Goal: Task Accomplishment & Management: Use online tool/utility

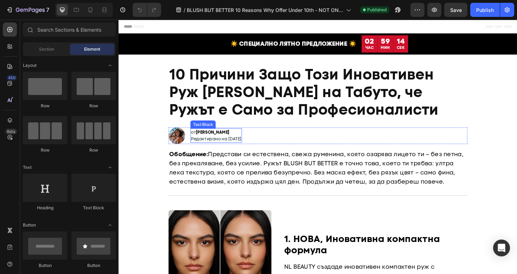
click at [231, 146] on span "Редактирано на [DATE]" at bounding box center [221, 146] width 53 height 6
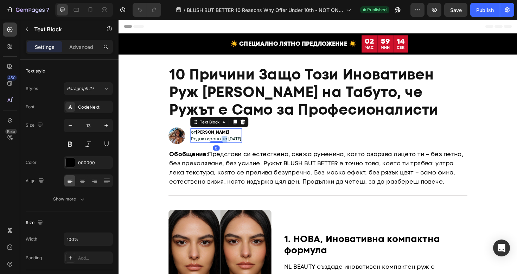
click at [231, 146] on span "Редактирано на [DATE]" at bounding box center [221, 146] width 53 height 6
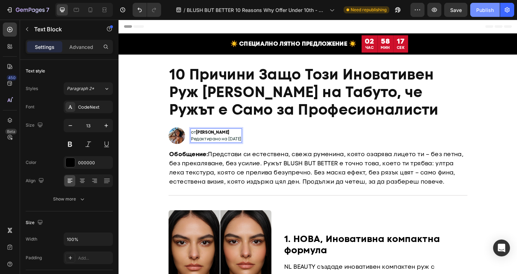
click at [482, 9] on div "Publish" at bounding box center [485, 9] width 18 height 7
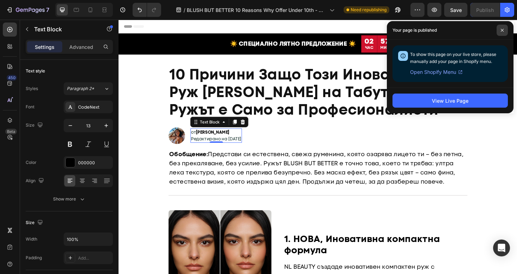
click at [503, 32] on span at bounding box center [501, 30] width 11 height 11
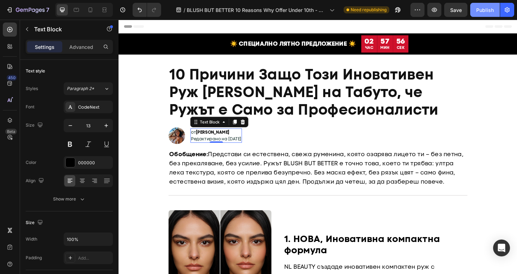
click at [474, 10] on button "Publish" at bounding box center [485, 10] width 30 height 14
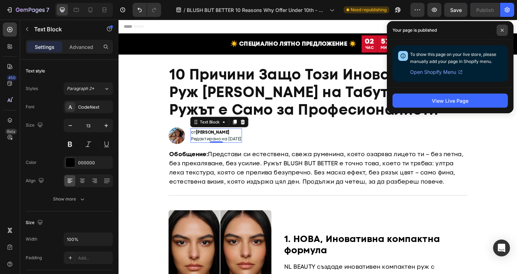
click at [501, 28] on span at bounding box center [501, 30] width 11 height 11
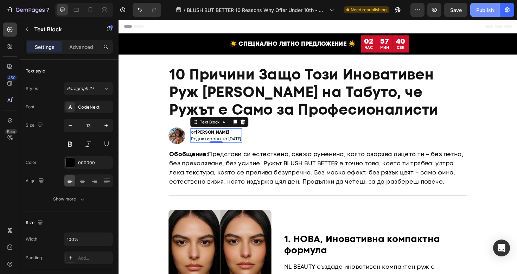
click at [485, 16] on button "Publish" at bounding box center [485, 10] width 30 height 14
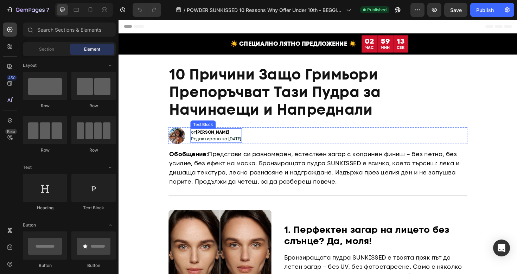
click at [230, 143] on span "Редактирано на [DATE]" at bounding box center [221, 146] width 53 height 6
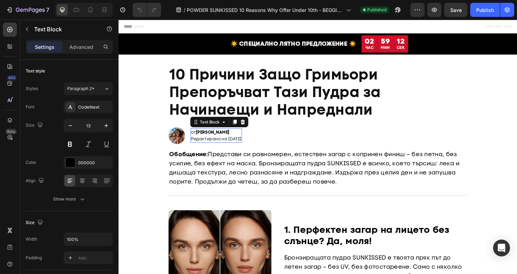
click at [230, 143] on span "Редактирано на [DATE]" at bounding box center [221, 146] width 53 height 6
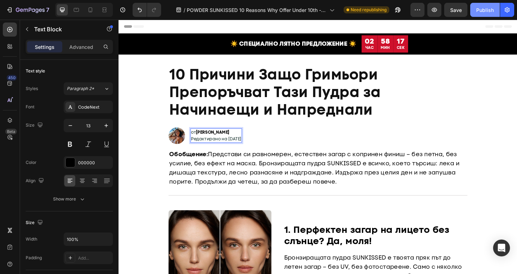
click at [475, 8] on button "Publish" at bounding box center [485, 10] width 30 height 14
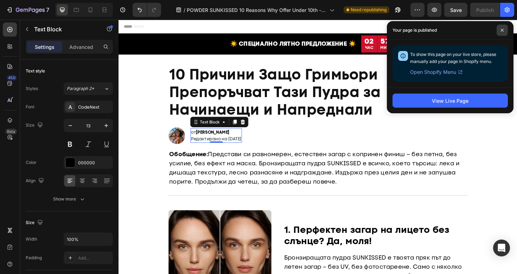
click at [501, 29] on icon at bounding box center [502, 30] width 3 height 3
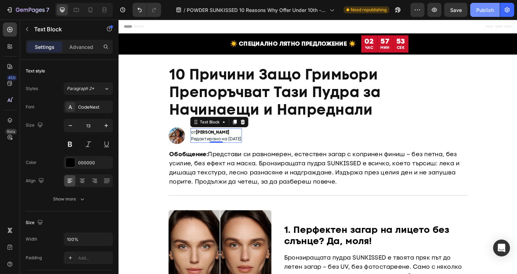
click at [480, 14] on button "Publish" at bounding box center [485, 10] width 30 height 14
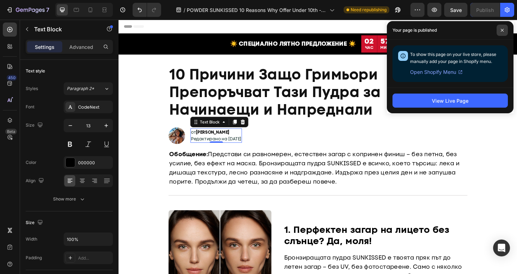
click at [501, 30] on icon at bounding box center [502, 30] width 4 height 4
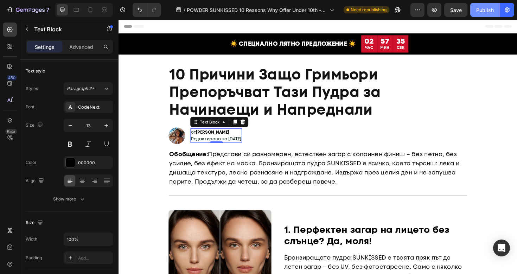
click at [484, 17] on button "Publish" at bounding box center [485, 10] width 30 height 14
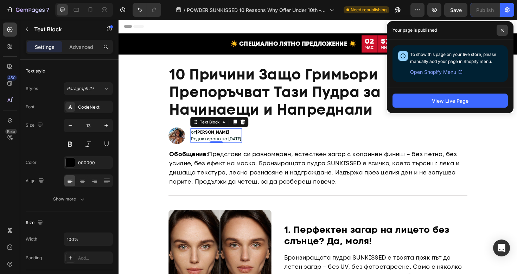
click at [503, 32] on icon at bounding box center [502, 30] width 4 height 4
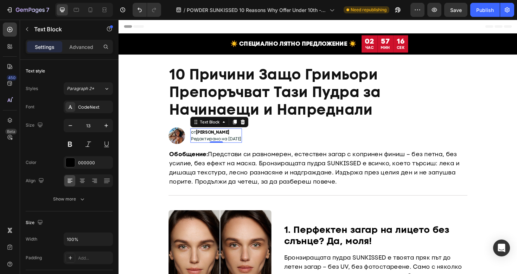
click at [491, 19] on div "7 Version history / POWDER SUNKISSED 10 Reasons Why Offer Under 10th - BEGGINER…" at bounding box center [258, 10] width 517 height 20
click at [488, 15] on button "Publish" at bounding box center [485, 10] width 30 height 14
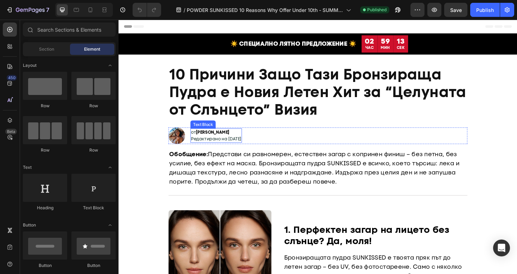
click at [225, 145] on span "Редактирано на [DATE]" at bounding box center [221, 146] width 53 height 6
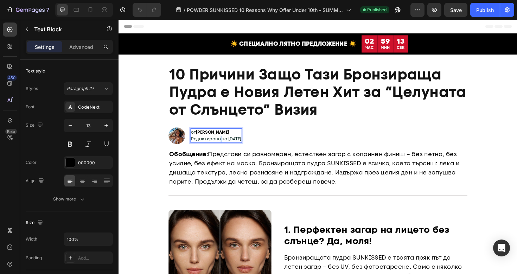
click at [225, 145] on span "Редактирано на [DATE]" at bounding box center [221, 146] width 53 height 6
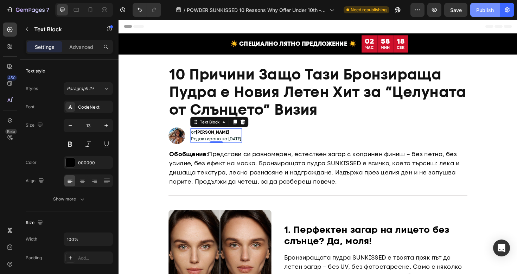
click at [488, 14] on button "Publish" at bounding box center [485, 10] width 30 height 14
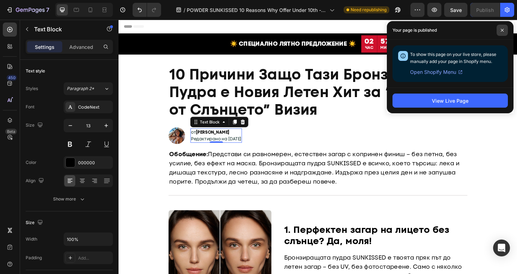
click at [501, 28] on span at bounding box center [501, 30] width 11 height 11
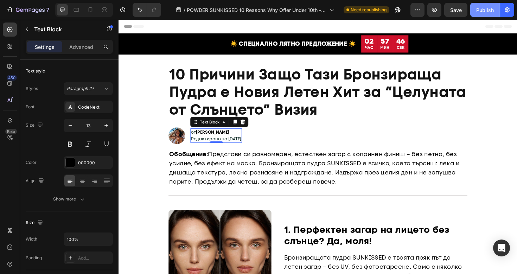
click at [480, 15] on button "Publish" at bounding box center [485, 10] width 30 height 14
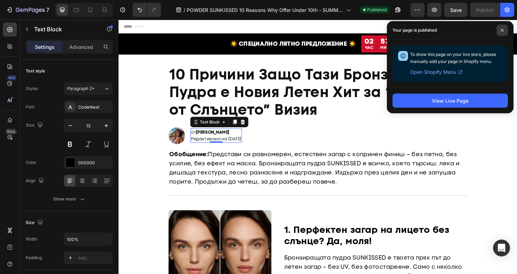
click at [504, 28] on span at bounding box center [501, 30] width 11 height 11
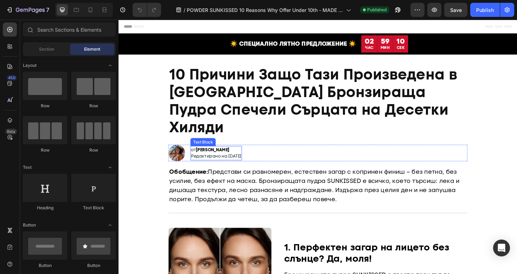
click at [230, 161] on span "Редактирано на [DATE]" at bounding box center [221, 164] width 53 height 6
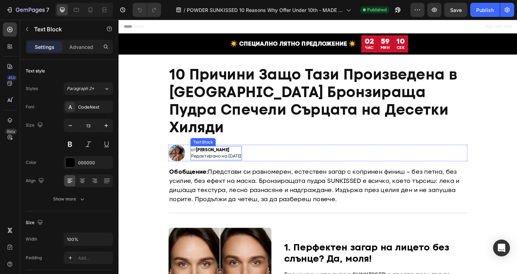
click at [230, 161] on span "Редактирано на [DATE]" at bounding box center [221, 164] width 53 height 6
click at [482, 12] on div "Publish" at bounding box center [485, 9] width 18 height 7
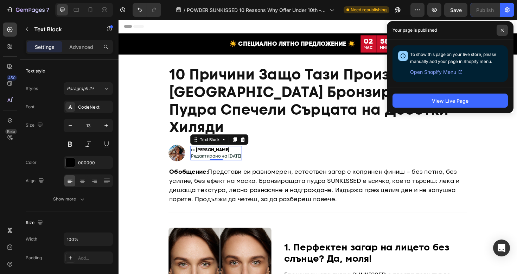
click at [500, 30] on icon at bounding box center [502, 30] width 4 height 4
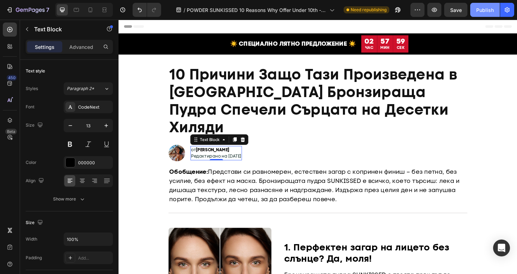
click at [478, 14] on button "Publish" at bounding box center [485, 10] width 30 height 14
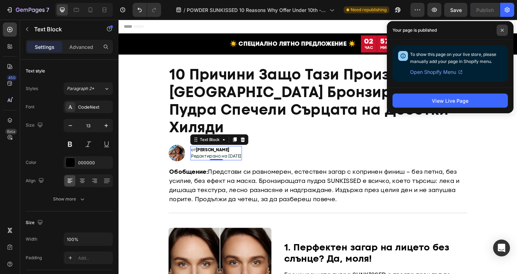
click at [499, 30] on span at bounding box center [501, 30] width 11 height 11
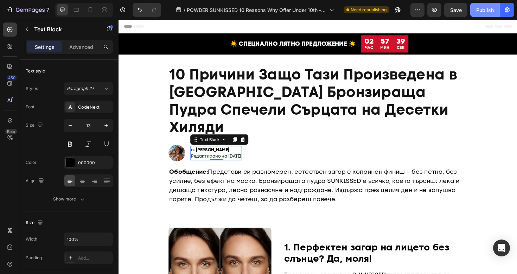
click at [484, 15] on button "Publish" at bounding box center [485, 10] width 30 height 14
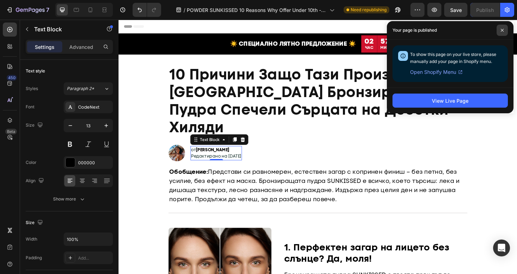
click at [503, 34] on span at bounding box center [501, 30] width 11 height 11
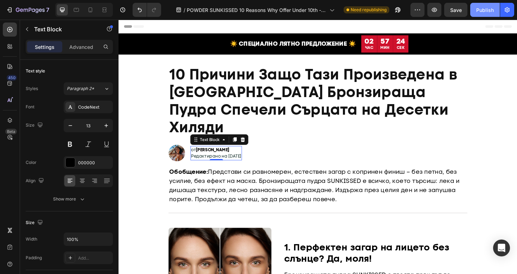
click at [483, 11] on div "Publish" at bounding box center [485, 9] width 18 height 7
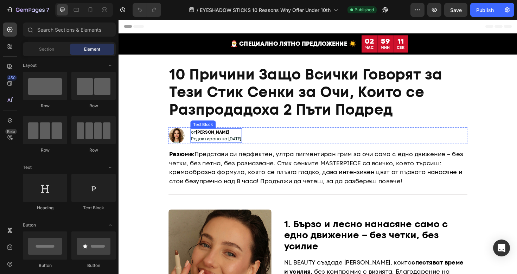
click at [220, 144] on span "Редактирано на [DATE]" at bounding box center [221, 146] width 53 height 6
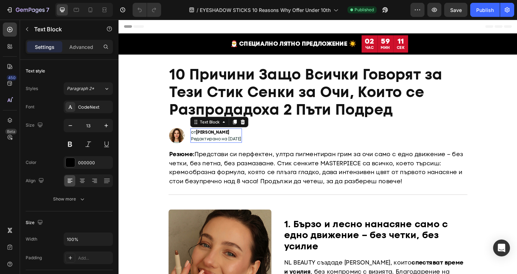
click at [220, 144] on span "Редактирано на [DATE]" at bounding box center [221, 146] width 53 height 6
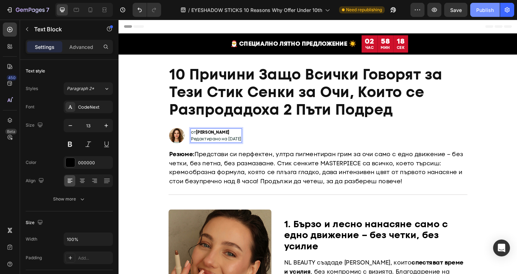
click at [477, 14] on button "Publish" at bounding box center [485, 10] width 30 height 14
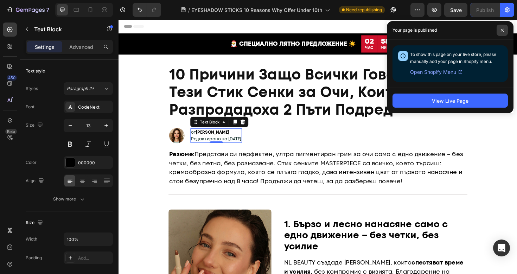
click at [501, 30] on icon at bounding box center [502, 30] width 4 height 4
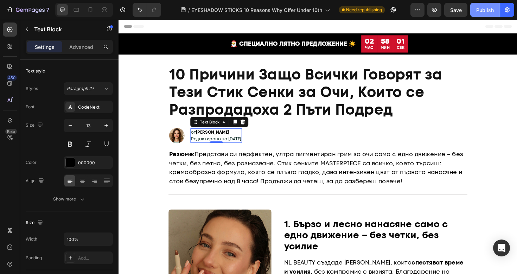
click at [482, 13] on button "Publish" at bounding box center [485, 10] width 30 height 14
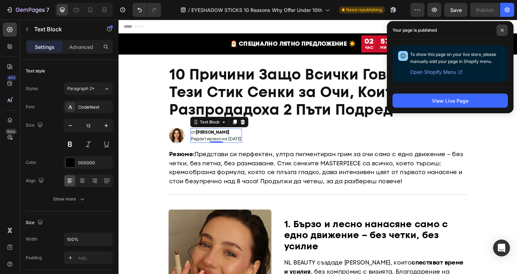
click at [500, 26] on span at bounding box center [501, 30] width 11 height 11
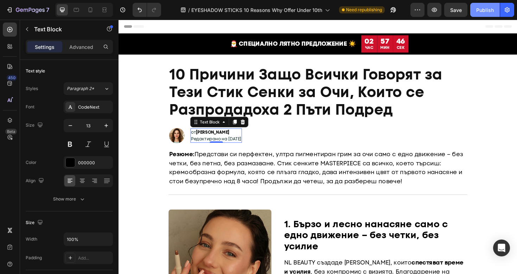
click at [480, 10] on div "Publish" at bounding box center [485, 9] width 18 height 7
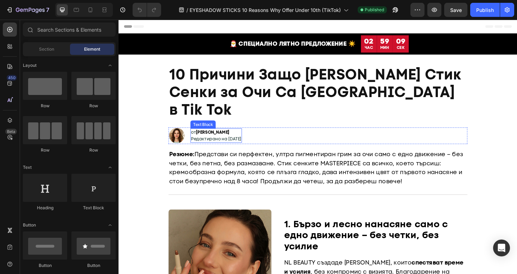
click at [227, 143] on span "Редактирано на [DATE]" at bounding box center [221, 146] width 53 height 6
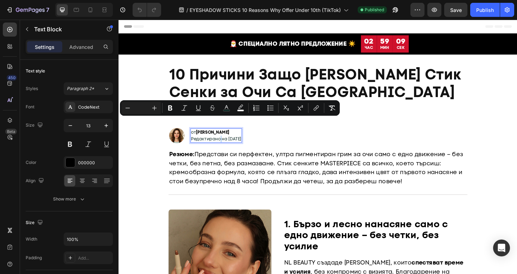
click at [227, 143] on span "Редактирано на [DATE]" at bounding box center [221, 146] width 53 height 6
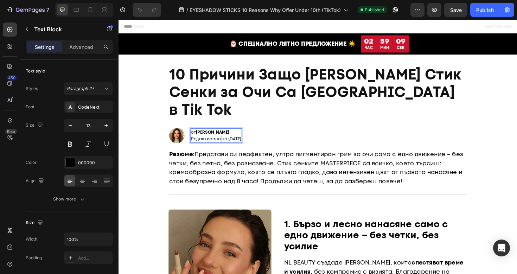
click at [227, 143] on span "Редактирано на [DATE]" at bounding box center [221, 146] width 53 height 6
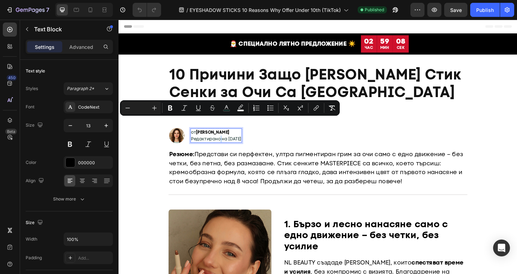
click at [227, 143] on span "Редактирано на [DATE]" at bounding box center [221, 146] width 53 height 6
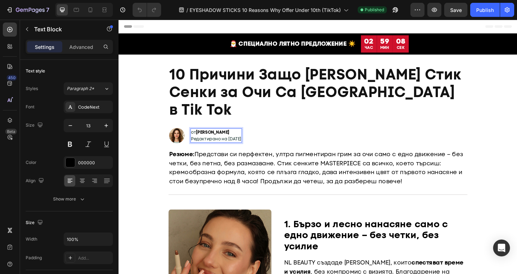
click at [227, 143] on span "Редактирано на [DATE]" at bounding box center [221, 146] width 53 height 6
click at [477, 10] on div "Publish" at bounding box center [485, 9] width 18 height 7
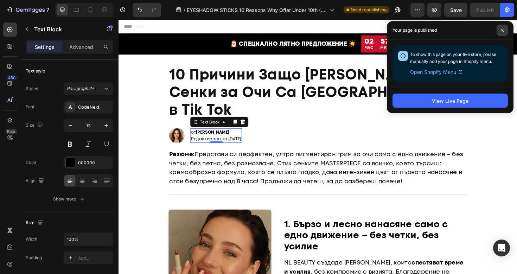
click at [501, 28] on icon at bounding box center [502, 30] width 4 height 4
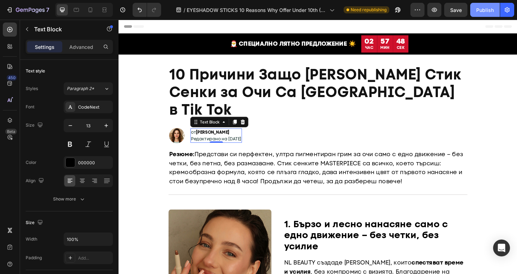
click at [479, 11] on div "Publish" at bounding box center [485, 9] width 18 height 7
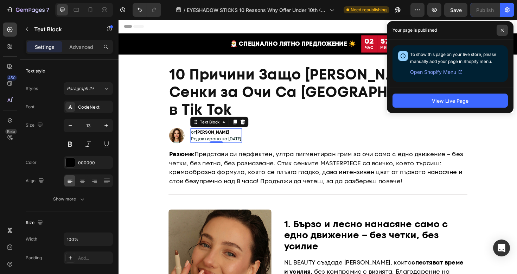
click at [502, 33] on span at bounding box center [501, 30] width 11 height 11
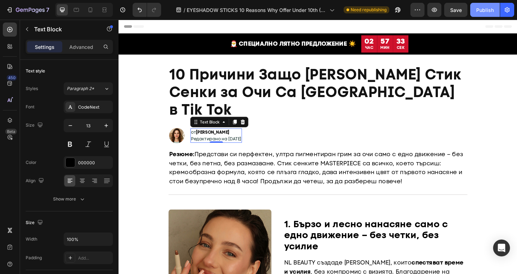
click at [485, 13] on button "Publish" at bounding box center [485, 10] width 30 height 14
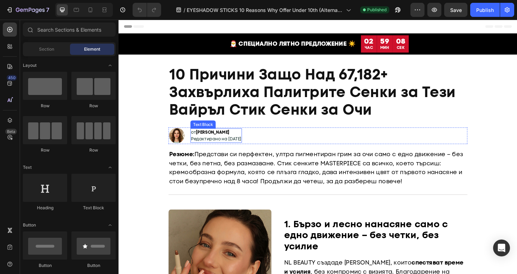
click at [210, 146] on span "Редактирано на [DATE]" at bounding box center [221, 146] width 53 height 6
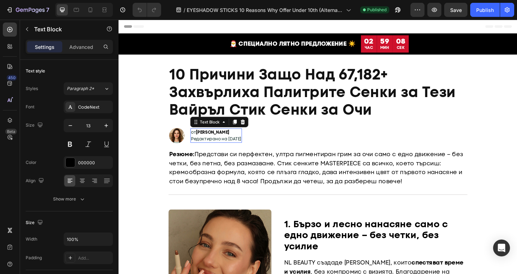
click at [210, 146] on span "Редактирано на [DATE]" at bounding box center [221, 146] width 53 height 6
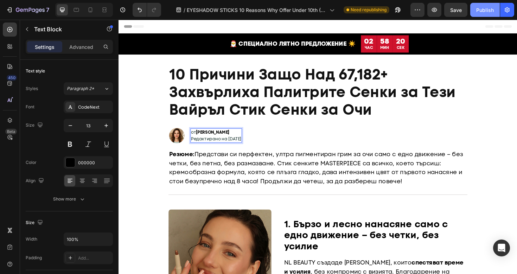
click at [475, 11] on button "Publish" at bounding box center [485, 10] width 30 height 14
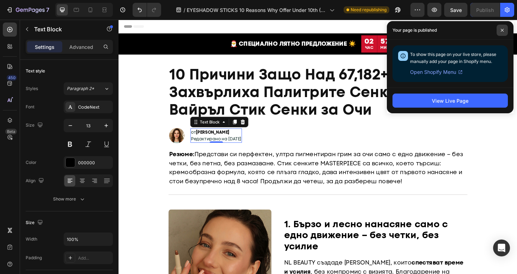
click at [501, 28] on icon at bounding box center [502, 30] width 4 height 4
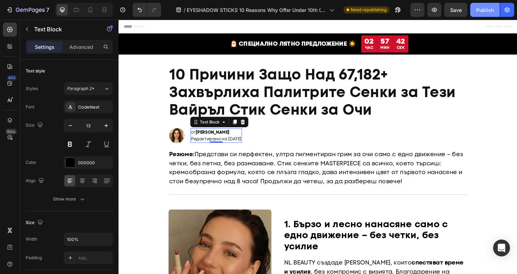
click at [477, 13] on div "Publish" at bounding box center [485, 9] width 18 height 7
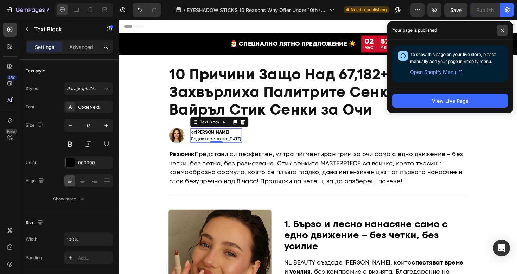
click at [501, 31] on icon at bounding box center [502, 30] width 4 height 4
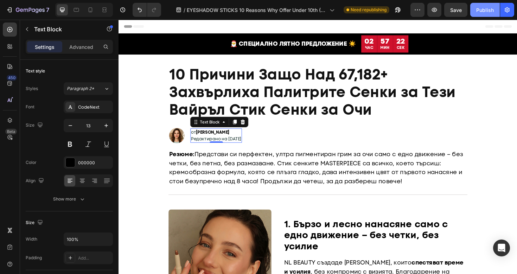
click at [483, 14] on button "Publish" at bounding box center [485, 10] width 30 height 14
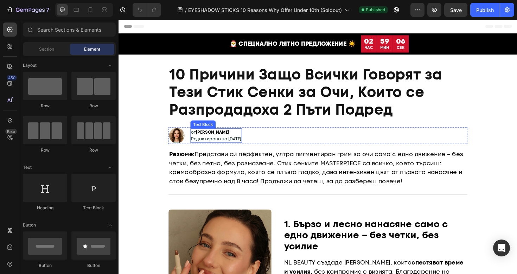
click at [212, 145] on span "Редактирано на [DATE]" at bounding box center [221, 146] width 53 height 6
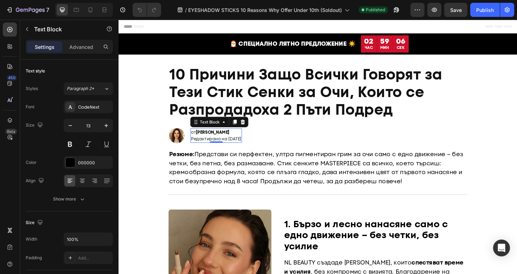
click at [212, 145] on span "Редактирано на [DATE]" at bounding box center [221, 146] width 53 height 6
click at [478, 12] on div "Publish" at bounding box center [485, 9] width 18 height 7
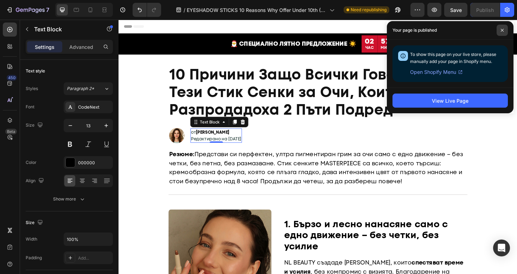
click at [502, 29] on icon at bounding box center [502, 30] width 4 height 4
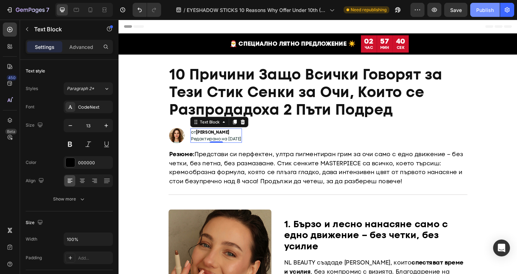
click at [476, 9] on button "Publish" at bounding box center [485, 10] width 30 height 14
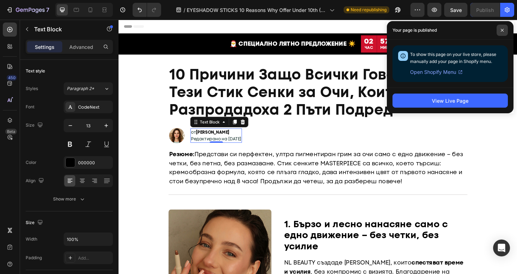
click at [499, 26] on span at bounding box center [501, 30] width 11 height 11
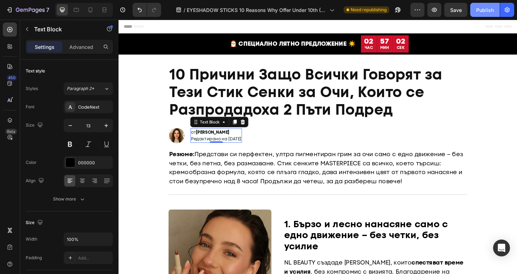
click at [483, 11] on div "Publish" at bounding box center [485, 9] width 18 height 7
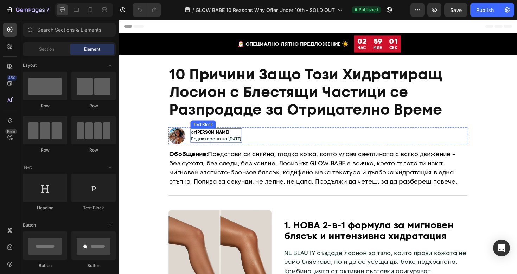
click at [233, 146] on span "Редактирано на [DATE]" at bounding box center [221, 146] width 53 height 6
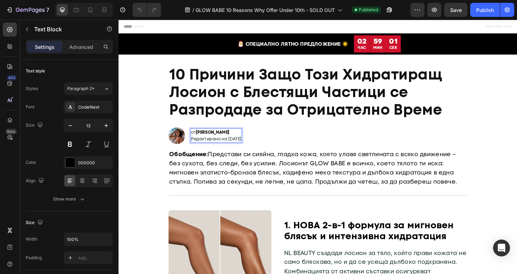
click at [233, 146] on span "Редактирано на [DATE]" at bounding box center [221, 146] width 53 height 6
click at [483, 11] on div "Publish" at bounding box center [485, 9] width 18 height 7
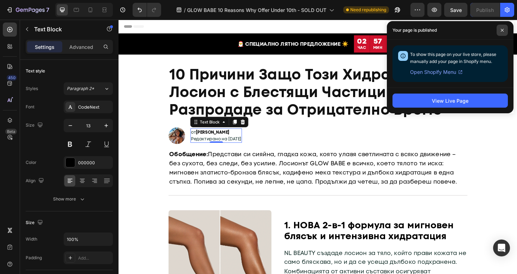
click at [503, 27] on span at bounding box center [501, 30] width 11 height 11
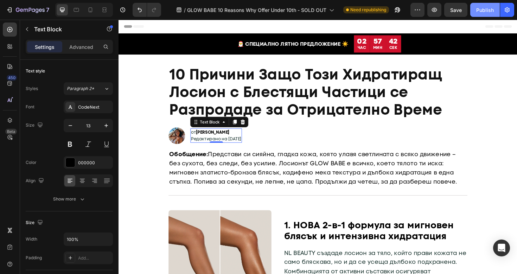
click at [488, 13] on div "Publish" at bounding box center [485, 9] width 18 height 7
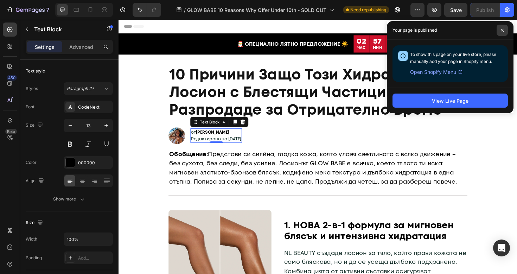
click at [502, 30] on icon at bounding box center [502, 30] width 3 height 3
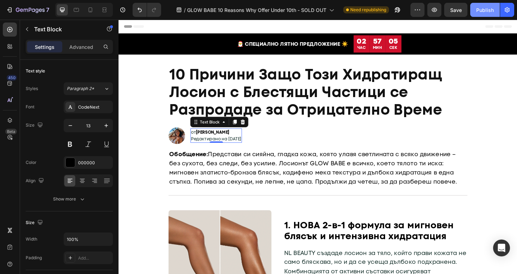
click at [484, 13] on button "Publish" at bounding box center [485, 10] width 30 height 14
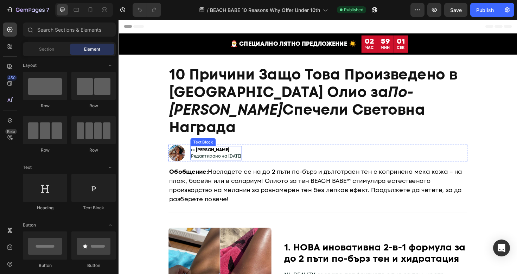
click at [222, 161] on span "Редактирано на [DATE]" at bounding box center [221, 164] width 53 height 6
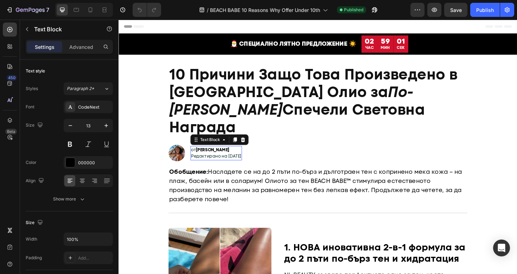
click at [222, 161] on span "Редактирано на [DATE]" at bounding box center [221, 164] width 53 height 6
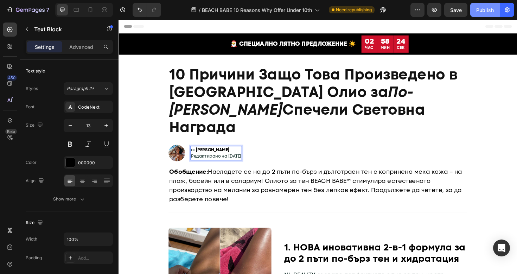
click at [481, 8] on div "Publish" at bounding box center [485, 9] width 18 height 7
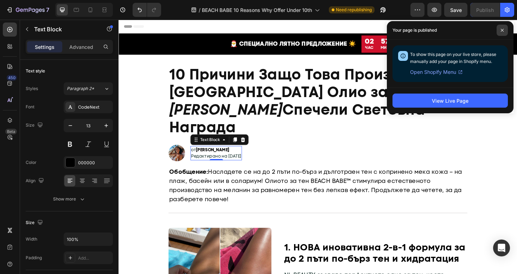
click at [501, 29] on icon at bounding box center [502, 30] width 3 height 3
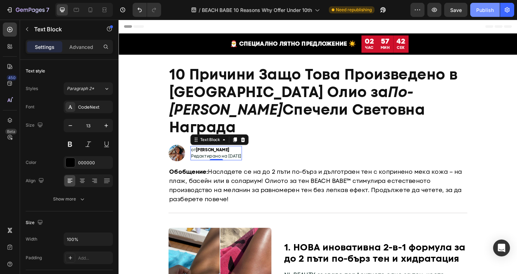
click at [482, 14] on button "Publish" at bounding box center [485, 10] width 30 height 14
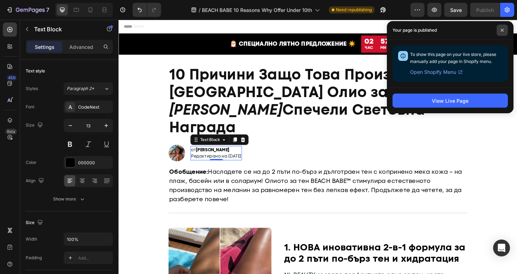
click at [501, 29] on icon at bounding box center [502, 30] width 3 height 3
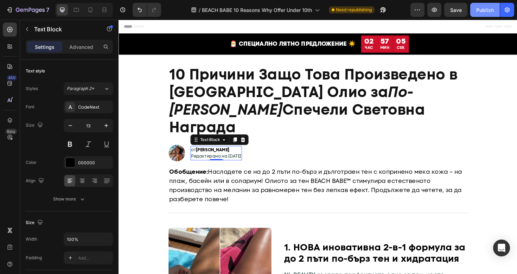
click at [489, 14] on button "Publish" at bounding box center [485, 10] width 30 height 14
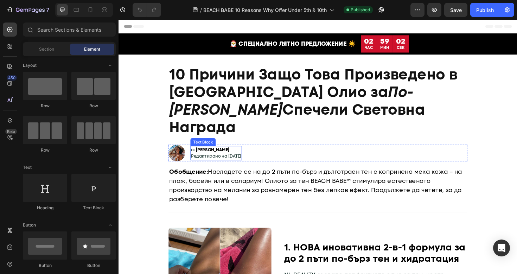
click at [237, 161] on span "Редактирано на [DATE]" at bounding box center [221, 164] width 53 height 6
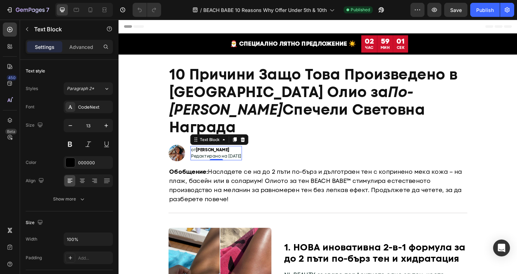
click at [237, 161] on span "Редактирано на [DATE]" at bounding box center [221, 164] width 53 height 6
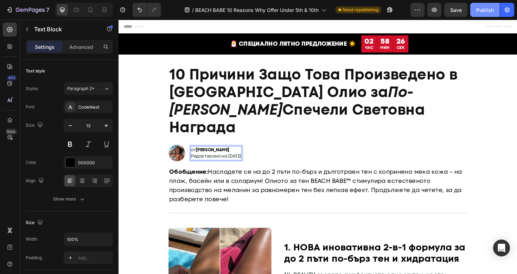
click at [484, 13] on div "Publish" at bounding box center [485, 9] width 18 height 7
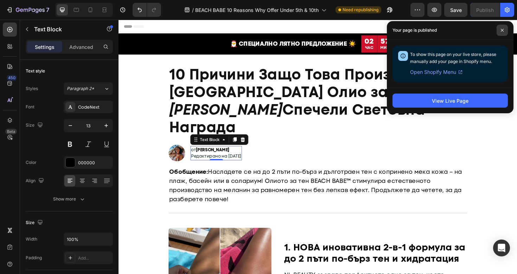
click at [500, 28] on span at bounding box center [501, 30] width 11 height 11
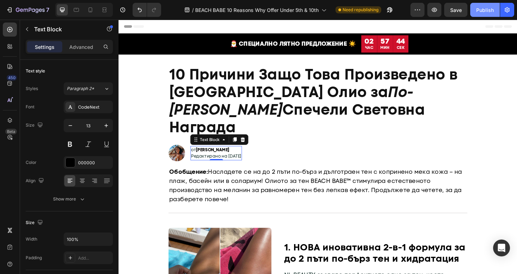
click at [484, 13] on div "Publish" at bounding box center [485, 9] width 18 height 7
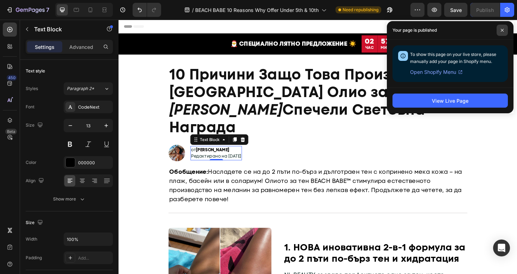
click at [502, 28] on span at bounding box center [501, 30] width 11 height 11
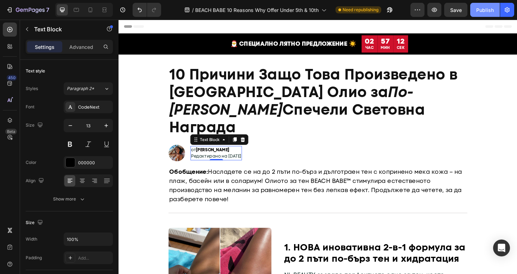
click at [488, 14] on button "Publish" at bounding box center [485, 10] width 30 height 14
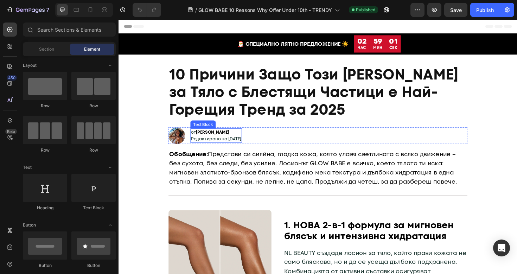
click at [237, 146] on span "Редактирано на [DATE]" at bounding box center [221, 146] width 53 height 6
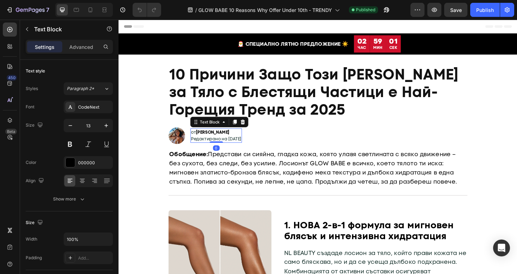
click at [237, 146] on span "Редактирано на [DATE]" at bounding box center [221, 146] width 53 height 6
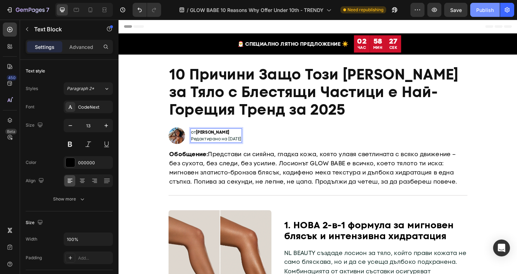
click at [480, 7] on div "Publish" at bounding box center [485, 9] width 18 height 7
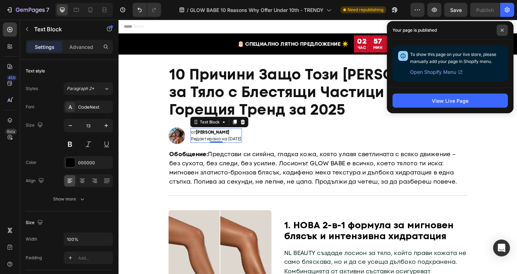
click at [502, 29] on icon at bounding box center [502, 30] width 4 height 4
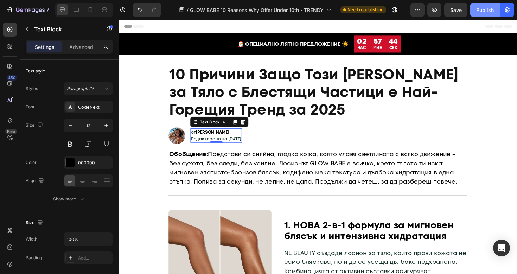
click at [486, 12] on div "Publish" at bounding box center [485, 9] width 18 height 7
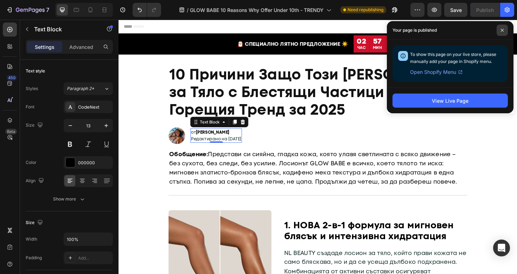
click at [500, 28] on span at bounding box center [501, 30] width 11 height 11
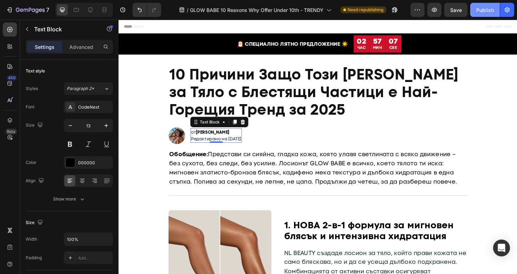
click at [490, 13] on div "Publish" at bounding box center [485, 9] width 18 height 7
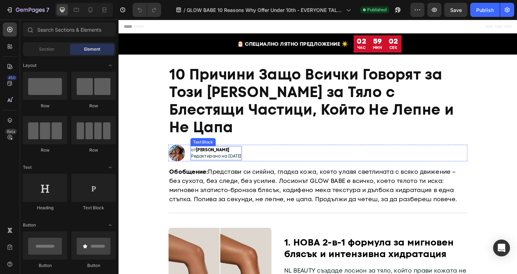
click at [237, 161] on span "Редактирано на [DATE]" at bounding box center [221, 164] width 53 height 6
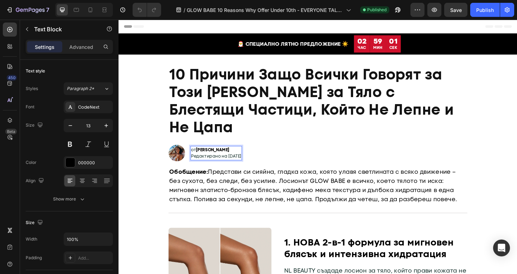
click at [237, 161] on span "Редактирано на [DATE]" at bounding box center [221, 164] width 53 height 6
click at [479, 8] on div "Publish" at bounding box center [485, 9] width 18 height 7
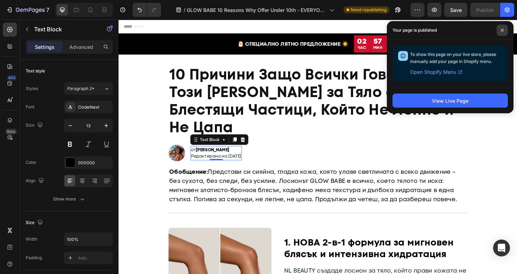
click at [498, 27] on span at bounding box center [501, 30] width 11 height 11
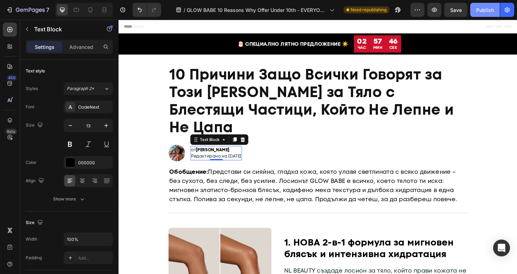
click at [480, 5] on button "Publish" at bounding box center [485, 10] width 30 height 14
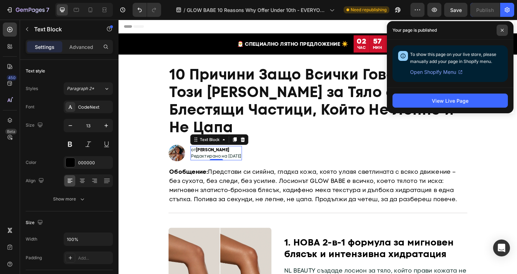
click at [500, 30] on icon at bounding box center [502, 30] width 4 height 4
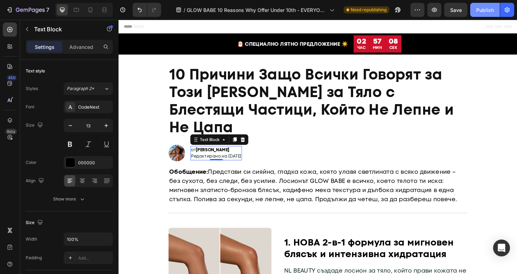
click at [484, 13] on div "Publish" at bounding box center [485, 9] width 18 height 7
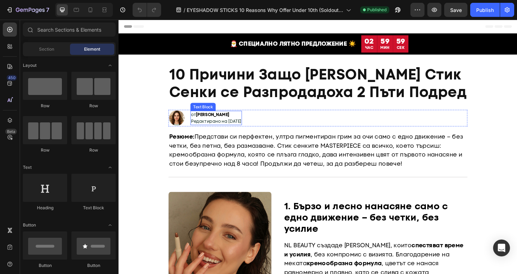
click at [248, 127] on span "Редактирано на [DATE]" at bounding box center [221, 127] width 53 height 6
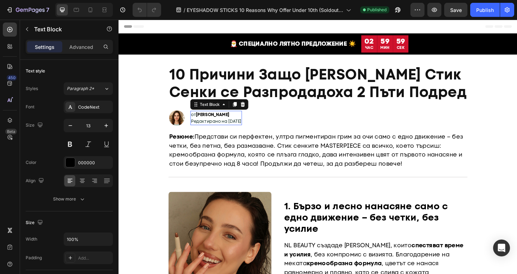
click at [248, 127] on span "Редактирано на [DATE]" at bounding box center [221, 127] width 53 height 6
click at [478, 12] on div "Publish" at bounding box center [485, 9] width 18 height 7
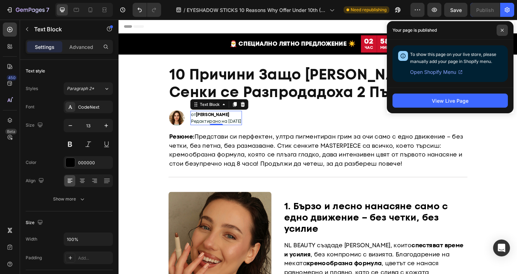
click at [501, 27] on span at bounding box center [501, 30] width 11 height 11
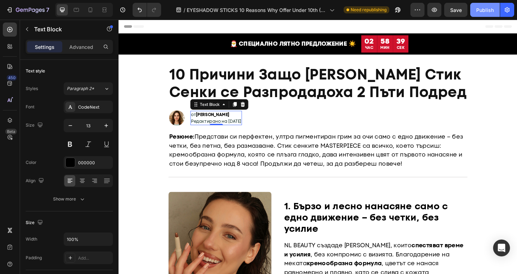
click at [485, 13] on div "Publish" at bounding box center [485, 9] width 18 height 7
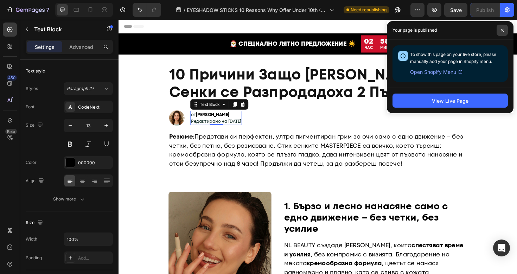
click at [503, 33] on span at bounding box center [501, 30] width 11 height 11
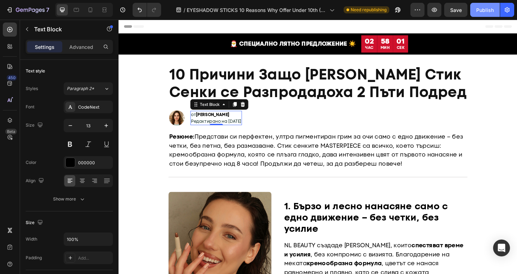
click at [478, 12] on div "Publish" at bounding box center [485, 9] width 18 height 7
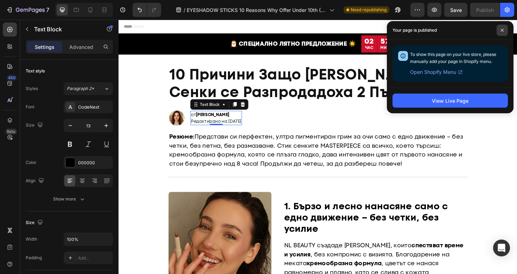
click at [501, 27] on span at bounding box center [501, 30] width 11 height 11
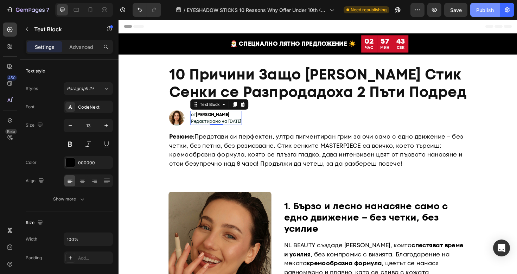
click at [488, 16] on button "Publish" at bounding box center [485, 10] width 30 height 14
